Goal: Answer question/provide support

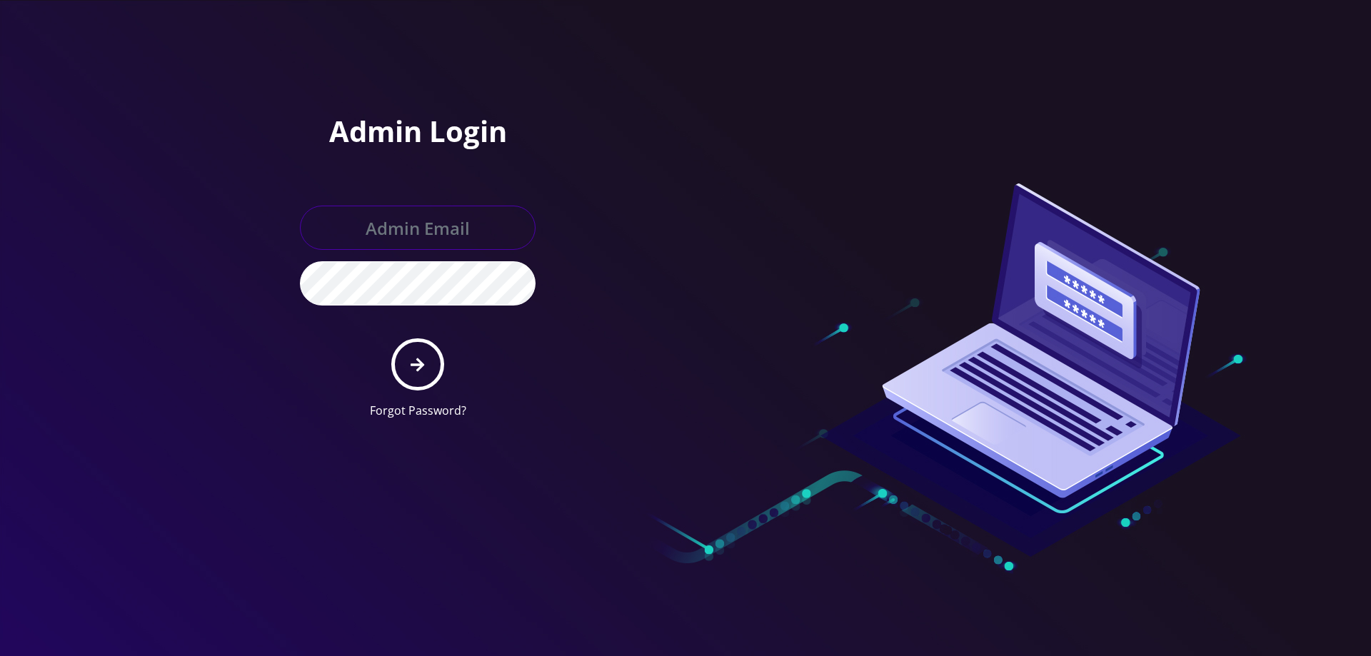
type input "[EMAIL_ADDRESS][DOMAIN_NAME]"
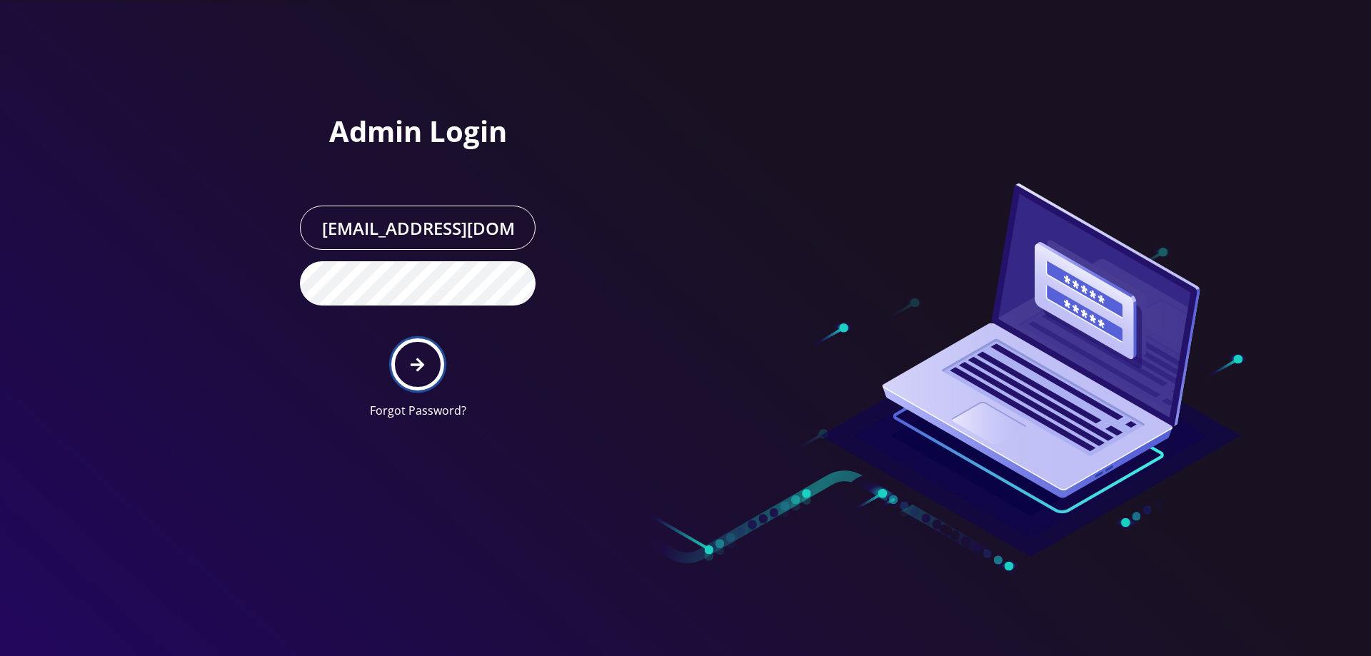
click at [416, 375] on button "submit" at bounding box center [417, 364] width 52 height 52
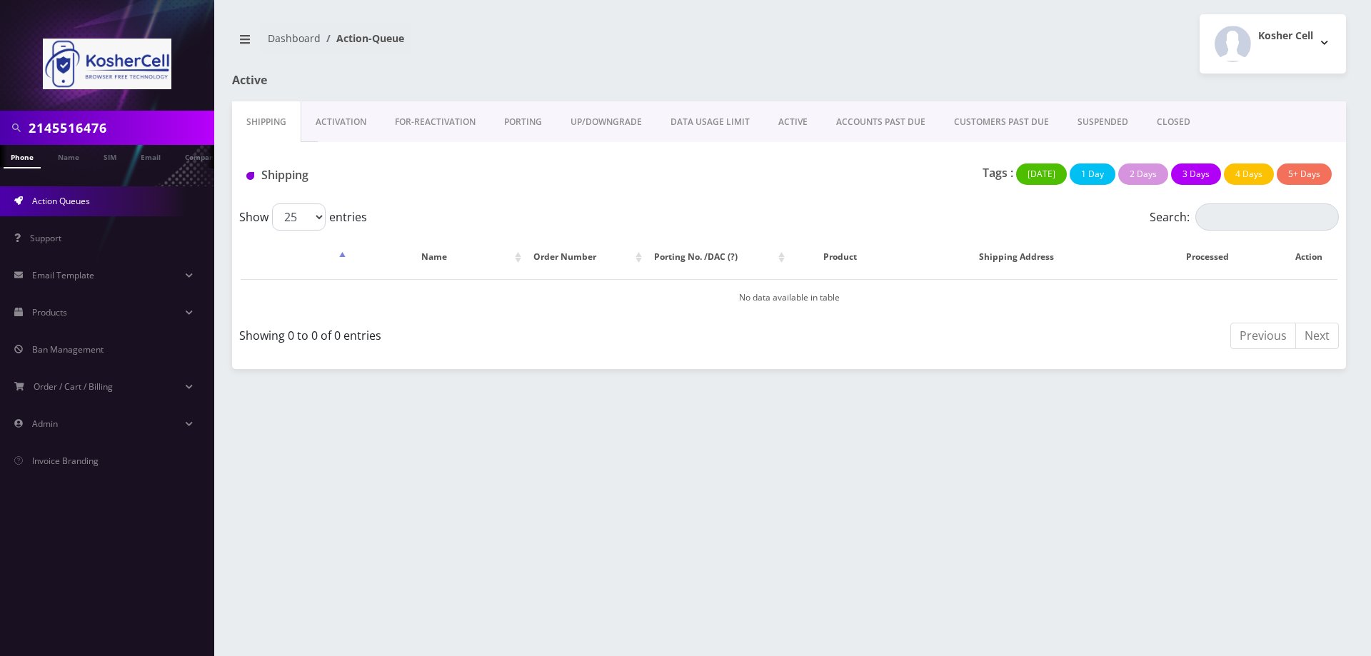
drag, startPoint x: 120, startPoint y: 132, endPoint x: 0, endPoint y: 133, distance: 119.9
click at [0, 133] on div "2145516476" at bounding box center [107, 128] width 214 height 34
type input "7326040985"
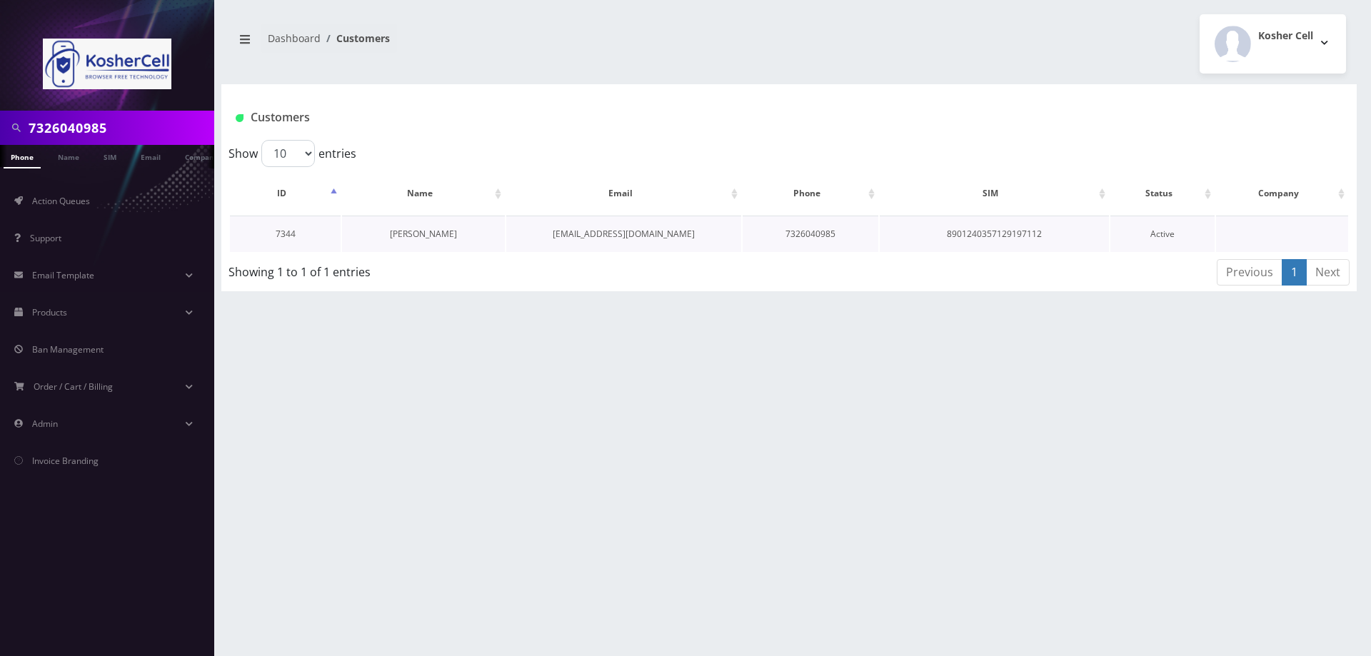
click at [406, 236] on link "[PERSON_NAME]" at bounding box center [423, 234] width 67 height 12
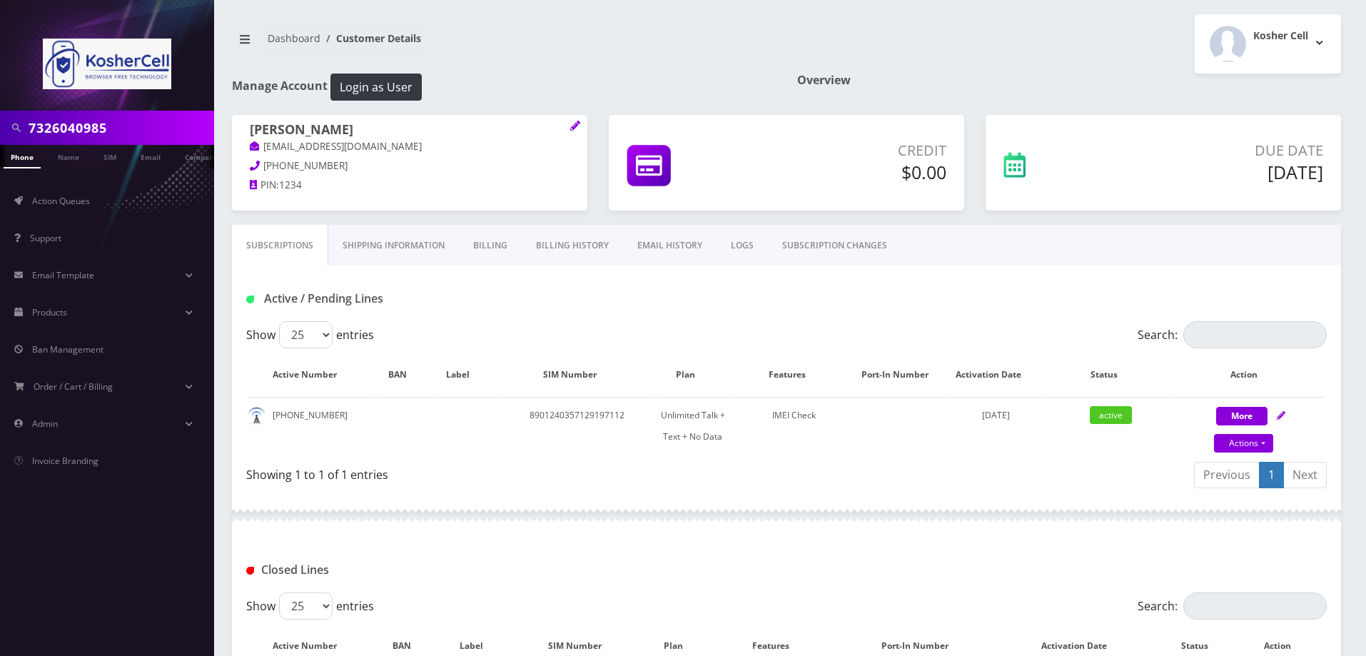
click at [338, 168] on p "848-525-6598" at bounding box center [410, 166] width 320 height 16
drag, startPoint x: 118, startPoint y: 123, endPoint x: 27, endPoint y: 129, distance: 90.8
click at [27, 129] on div "7326040985" at bounding box center [107, 127] width 207 height 27
click at [667, 533] on div at bounding box center [786, 515] width 1109 height 43
